Goal: Use online tool/utility

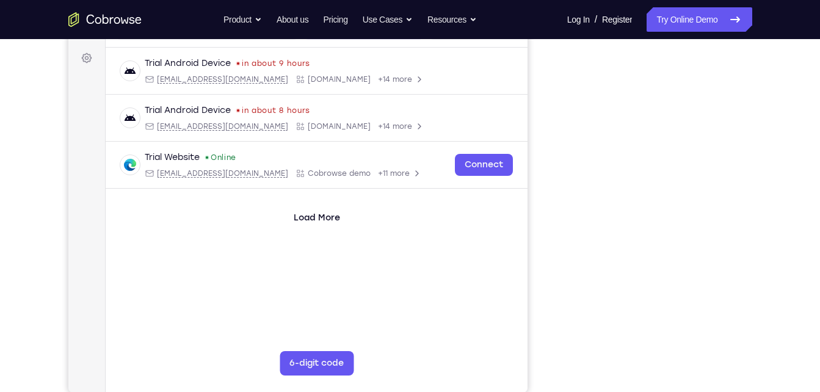
scroll to position [138, 0]
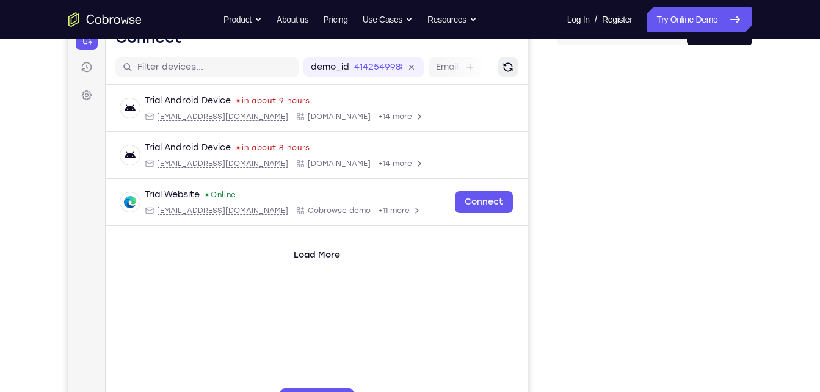
click at [512, 70] on icon "Refresh" at bounding box center [507, 67] width 12 height 12
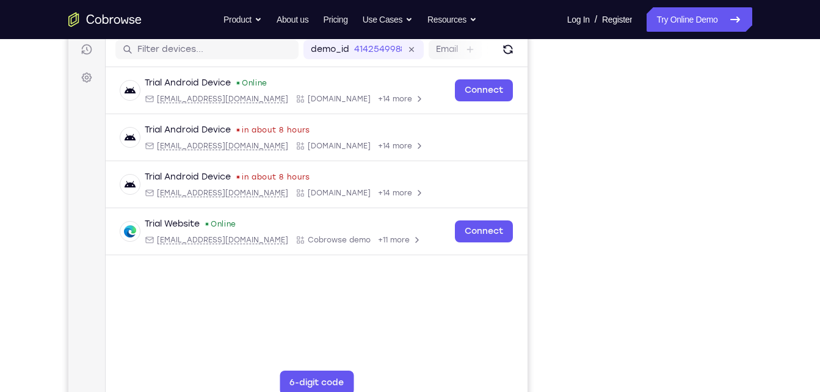
scroll to position [153, 0]
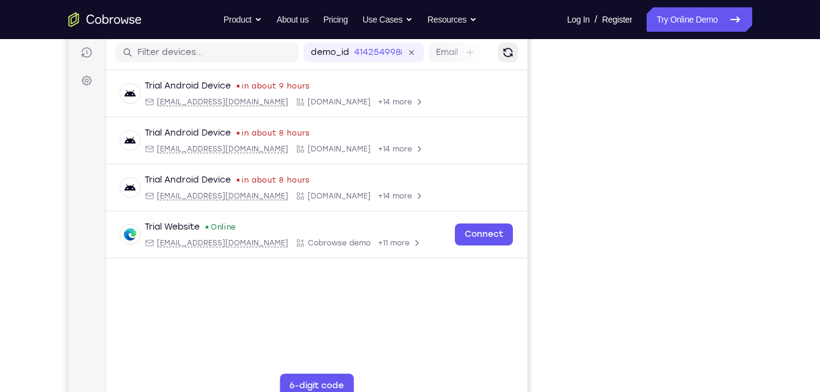
click at [509, 60] on button "Refresh" at bounding box center [508, 53] width 20 height 20
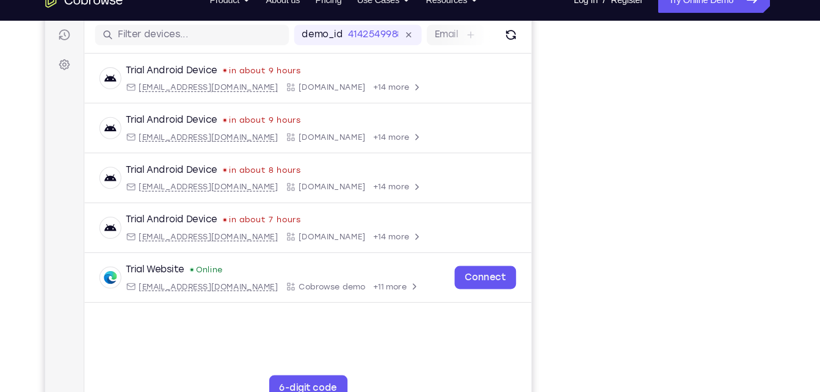
click at [474, 23] on div "demo_id 4142549988 4142549988 Email User ID Device ID Device name" at bounding box center [293, 32] width 422 height 35
click at [478, 29] on icon "Refresh" at bounding box center [484, 32] width 12 height 12
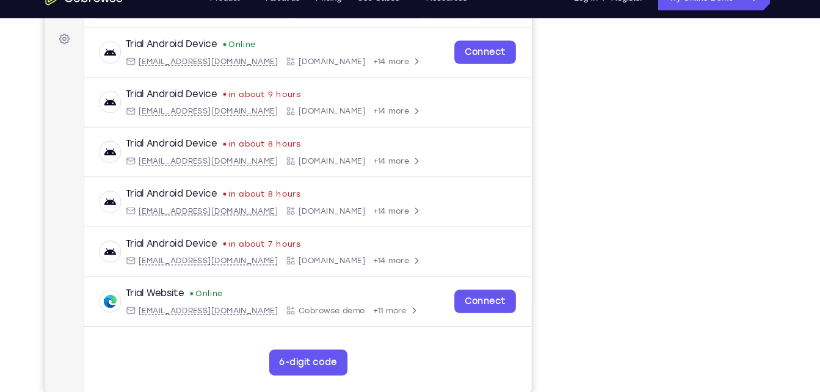
scroll to position [174, 0]
